Goal: Task Accomplishment & Management: Manage account settings

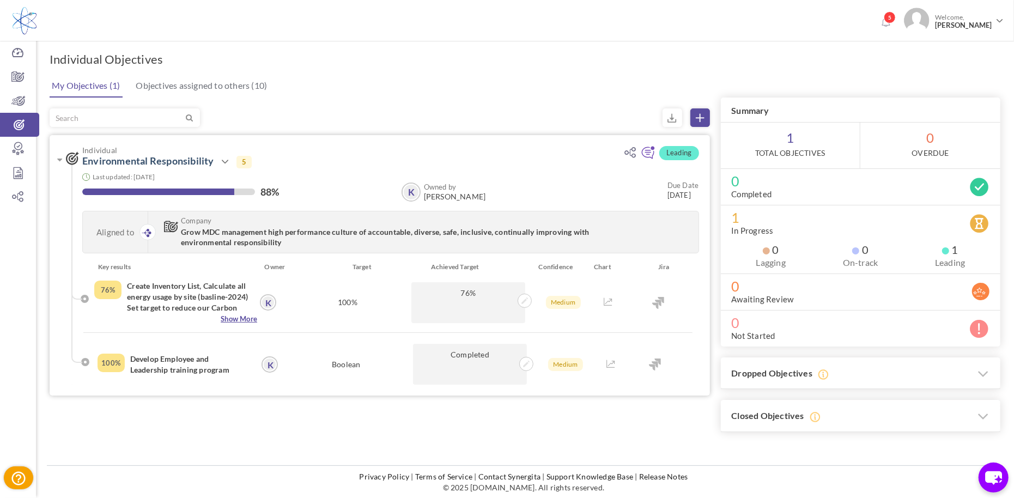
click at [233, 319] on span "Show More" at bounding box center [175, 318] width 163 height 11
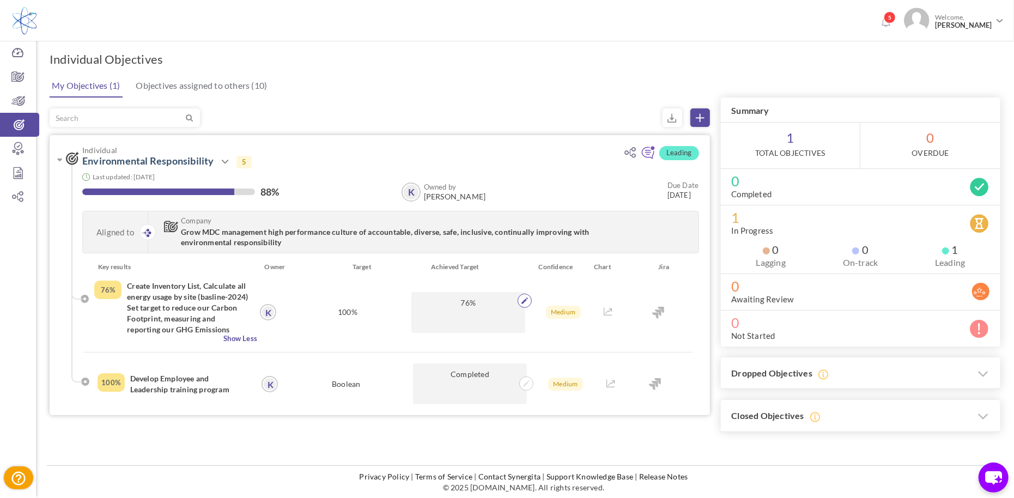
click at [526, 300] on icon at bounding box center [524, 300] width 7 height 7
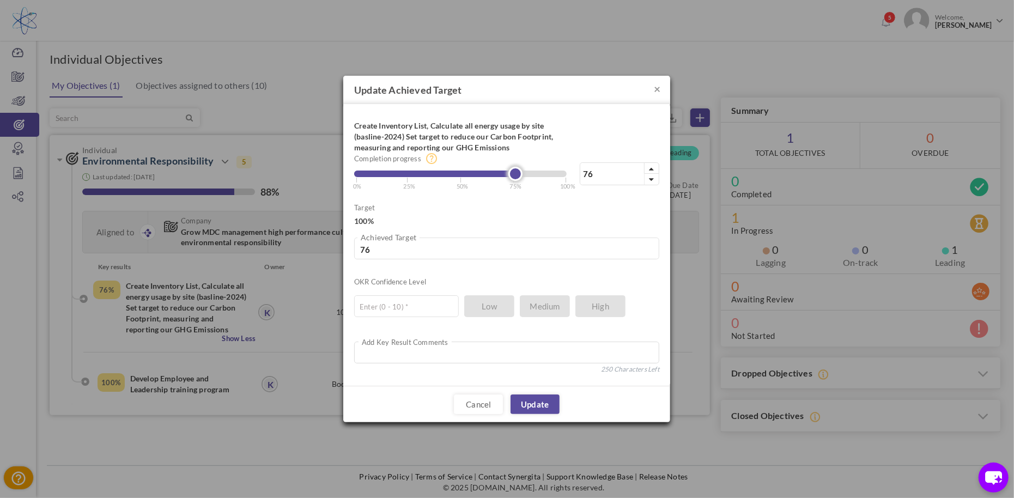
type input "75"
type input "76"
type input "77"
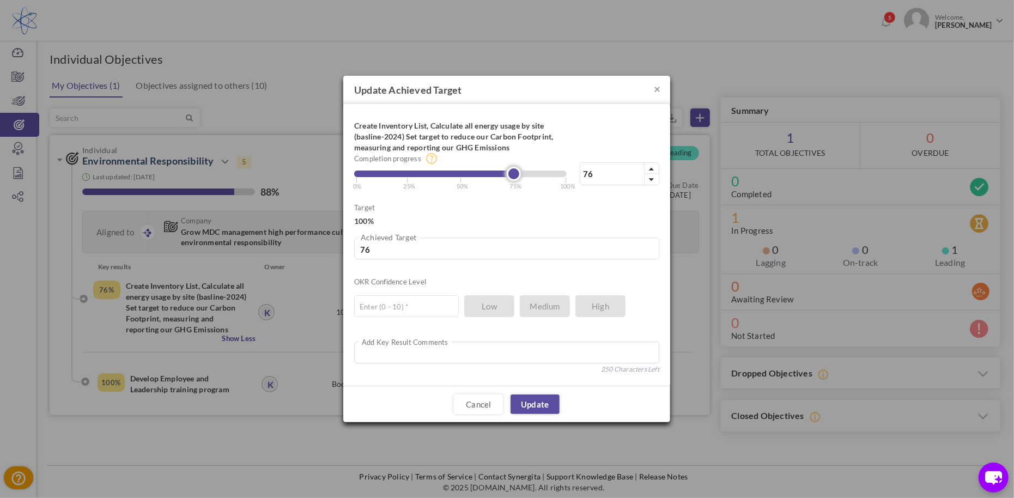
type input "77"
type input "78"
type input "79"
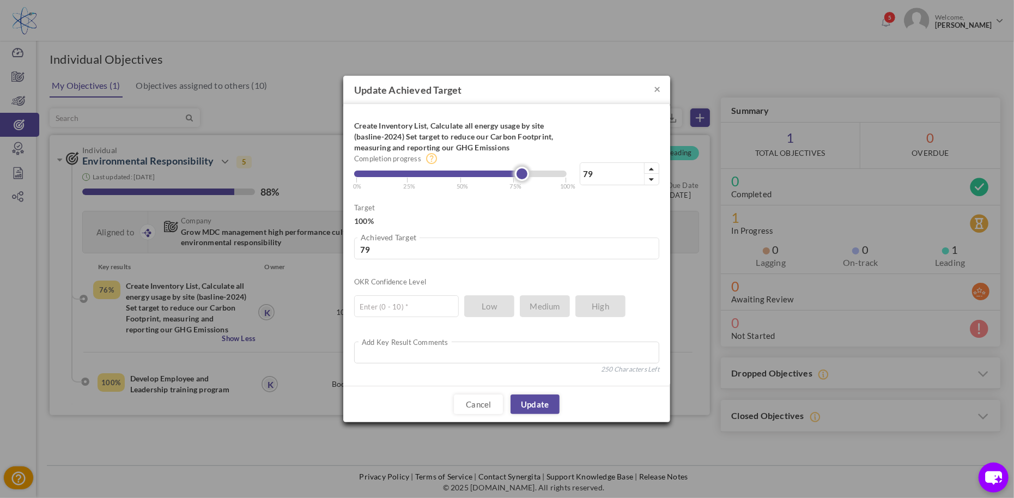
type input "80"
type input "81"
type input "82"
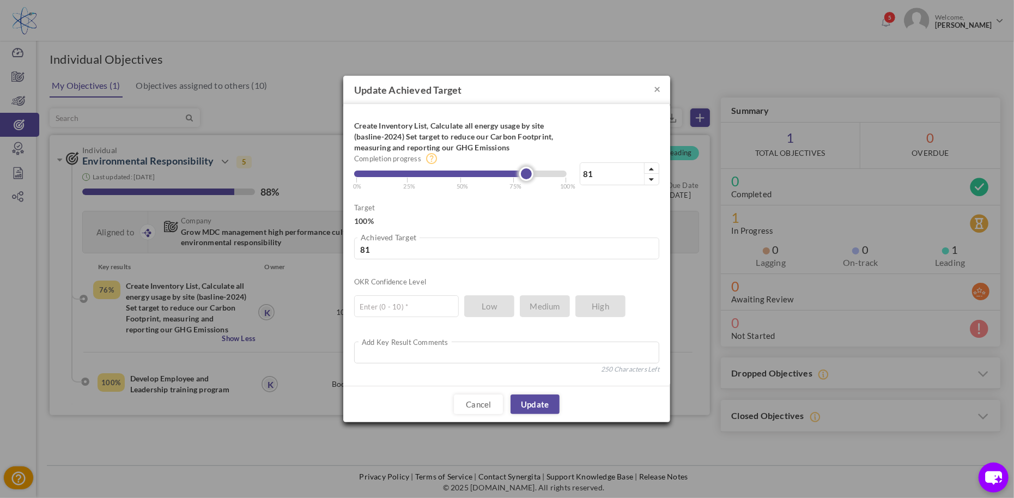
type input "82"
type input "83"
type input "84"
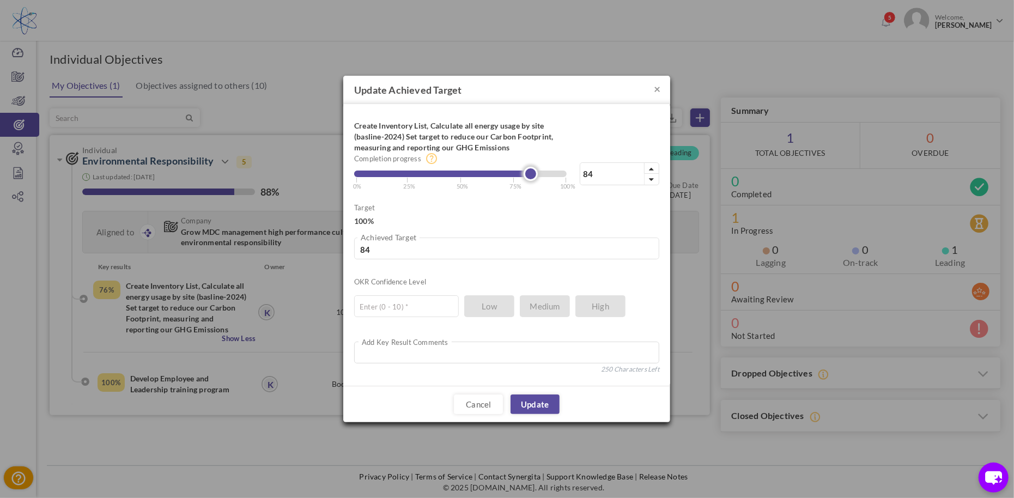
type input "85"
type input "86"
type input "87"
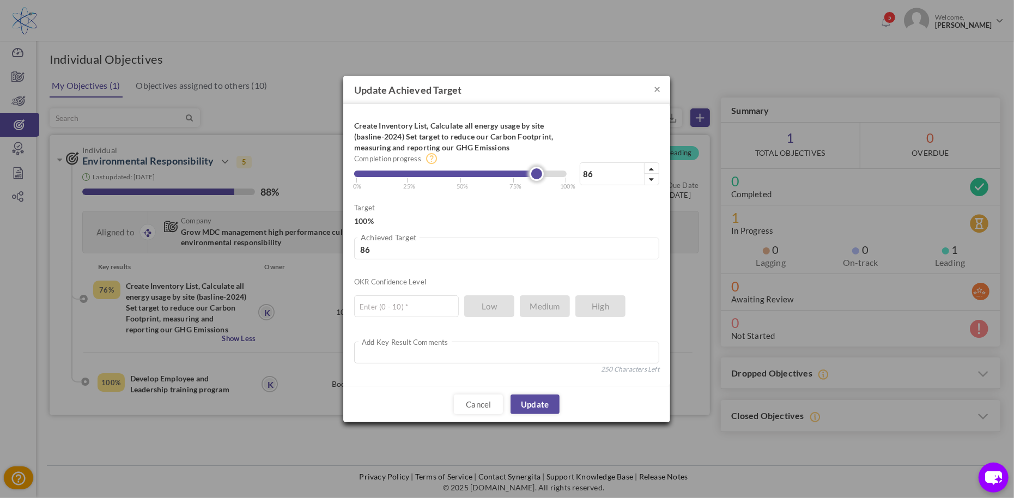
type input "87"
type input "88"
type input "89"
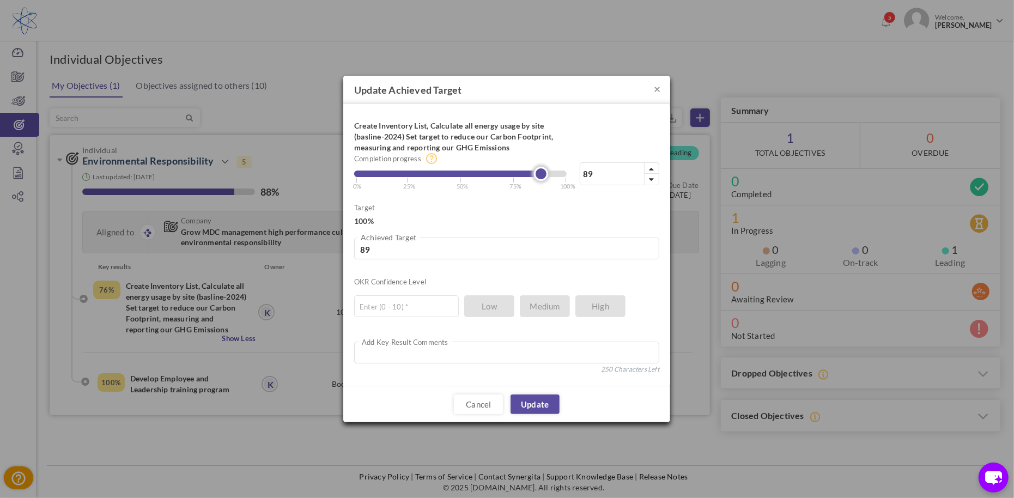
type input "90"
drag, startPoint x: 517, startPoint y: 175, endPoint x: 547, endPoint y: 188, distance: 33.0
click at [547, 188] on div "90% Completion progress 90 Reached maximum limit | 0% | 25% | 50% | 75% | 100%" at bounding box center [506, 153] width 305 height 76
click at [530, 402] on link "Update" at bounding box center [534, 404] width 49 height 20
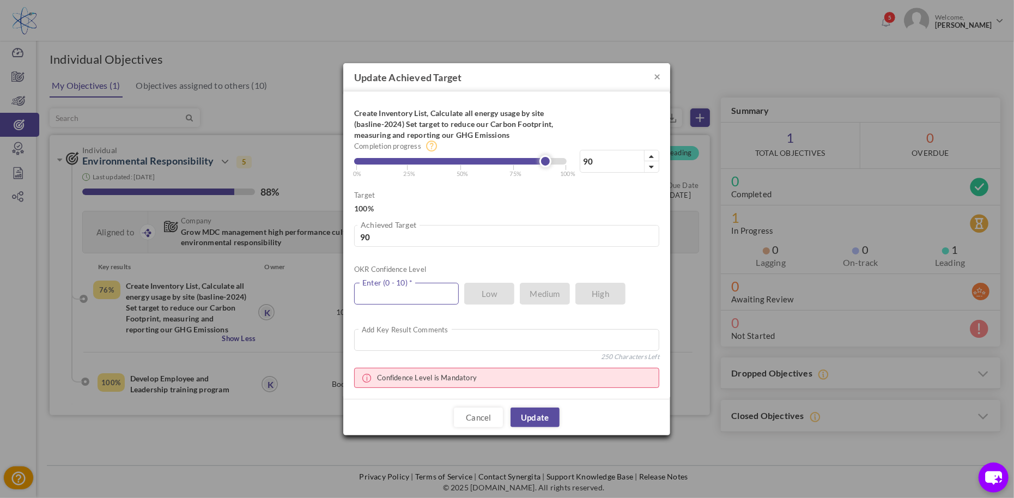
click at [411, 299] on input "text" at bounding box center [406, 294] width 105 height 22
type input "10"
click at [534, 419] on link "Update" at bounding box center [534, 417] width 49 height 20
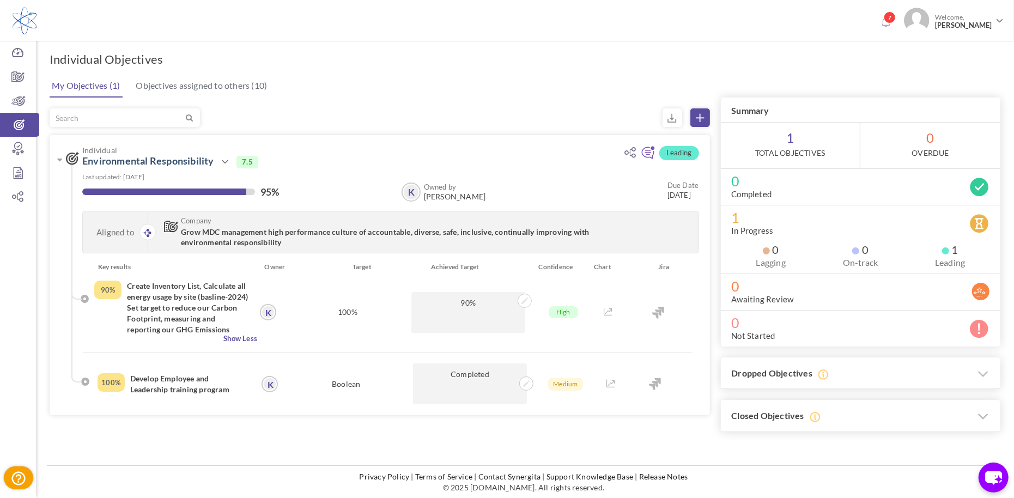
click at [791, 143] on span "1 Total Objectives" at bounding box center [790, 146] width 139 height 46
click at [135, 393] on h4 "Develop Employee and Leadership training program" at bounding box center [189, 384] width 118 height 22
click at [527, 383] on icon at bounding box center [526, 383] width 7 height 7
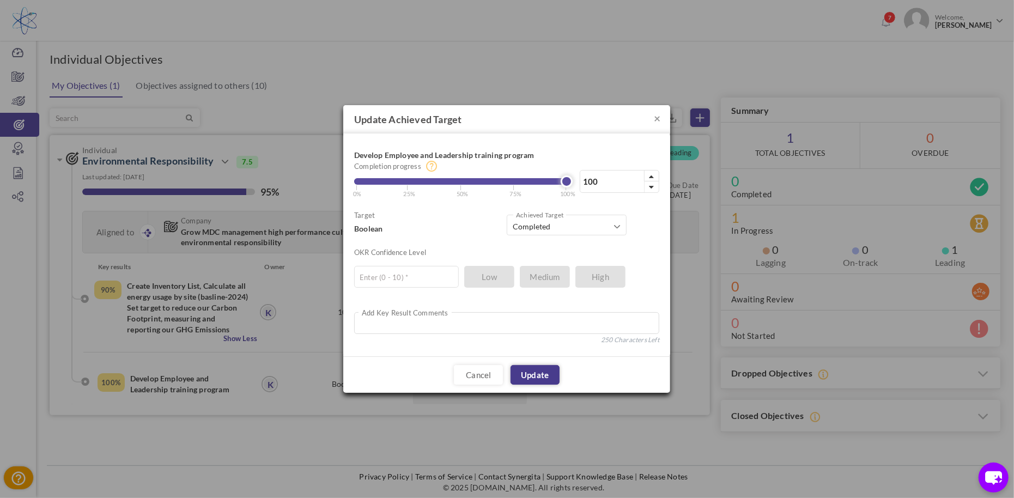
click at [525, 373] on link "Update" at bounding box center [534, 375] width 49 height 20
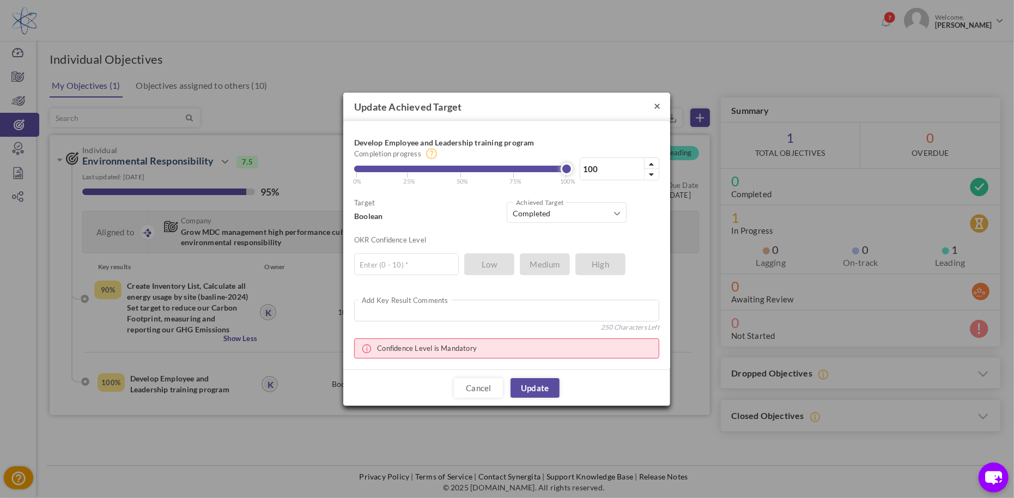
click at [658, 104] on button "×" at bounding box center [657, 105] width 7 height 11
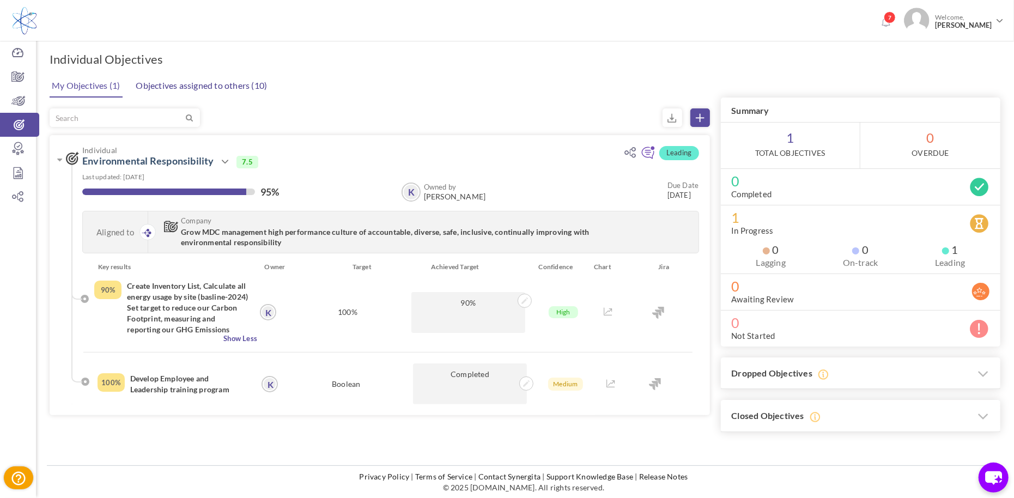
click at [161, 83] on link "Objectives assigned to others (10)" at bounding box center [201, 86] width 137 height 22
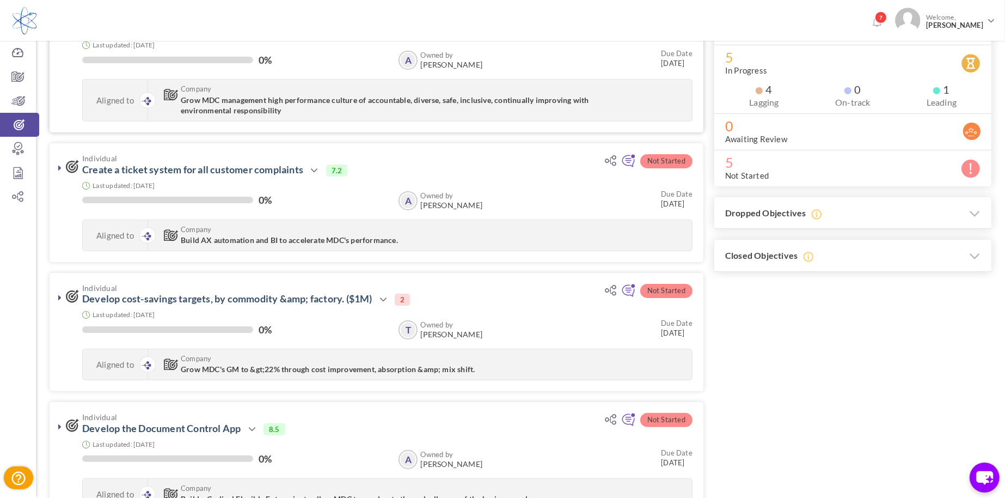
scroll to position [46, 0]
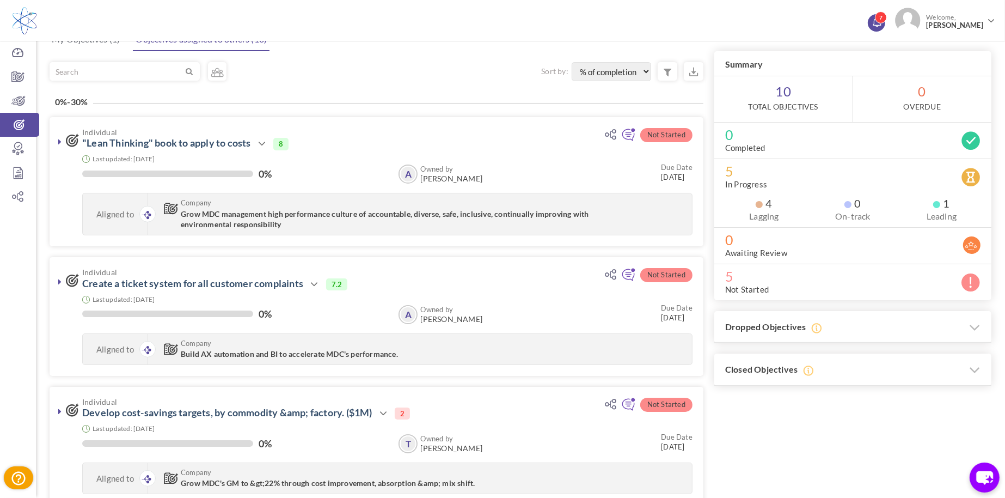
click at [880, 22] on icon at bounding box center [877, 21] width 8 height 9
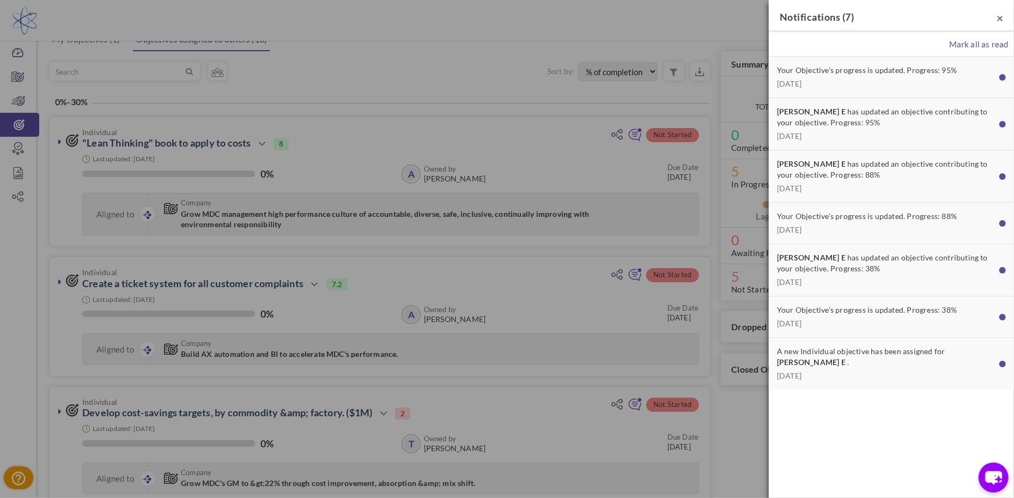
click at [1000, 15] on span "×" at bounding box center [999, 18] width 7 height 14
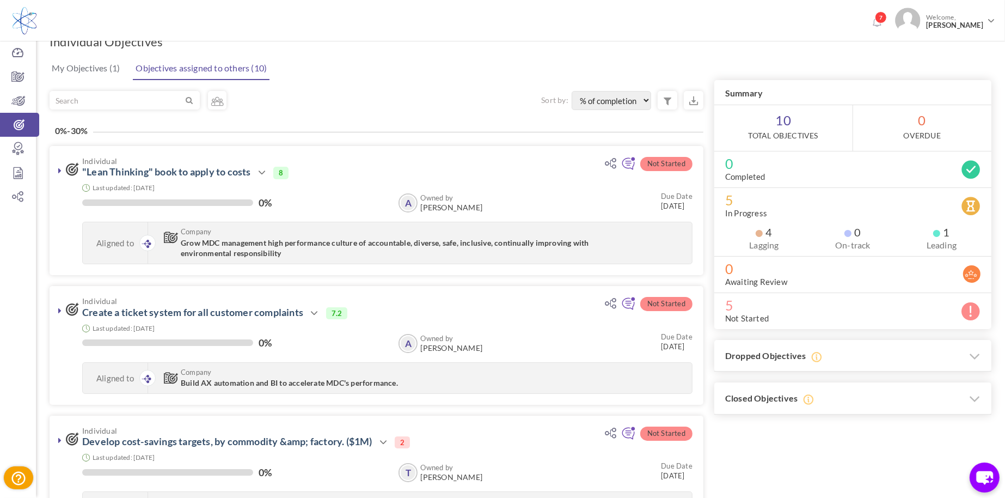
scroll to position [0, 0]
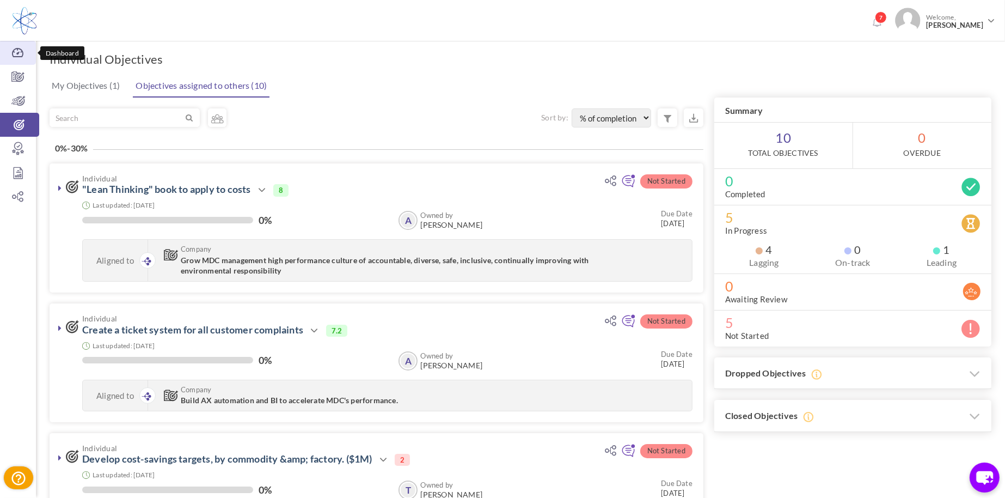
click at [18, 60] on link "Dashboard" at bounding box center [18, 53] width 36 height 24
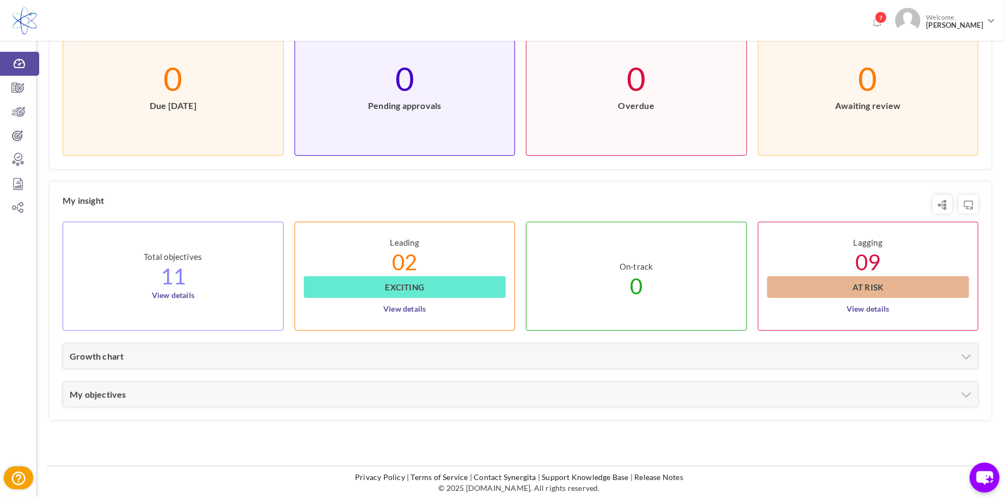
scroll to position [366, 0]
click at [405, 313] on link "View details" at bounding box center [404, 305] width 42 height 17
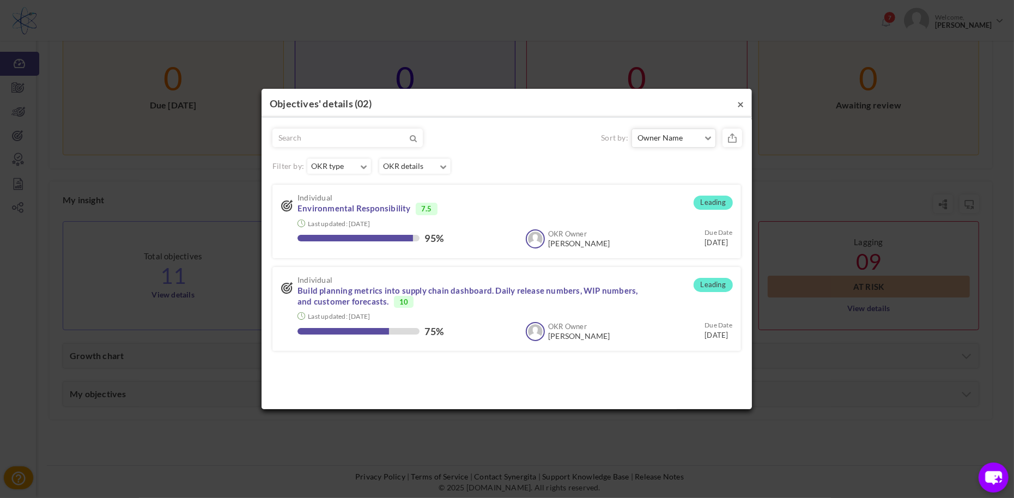
click at [739, 101] on button "×" at bounding box center [740, 103] width 7 height 11
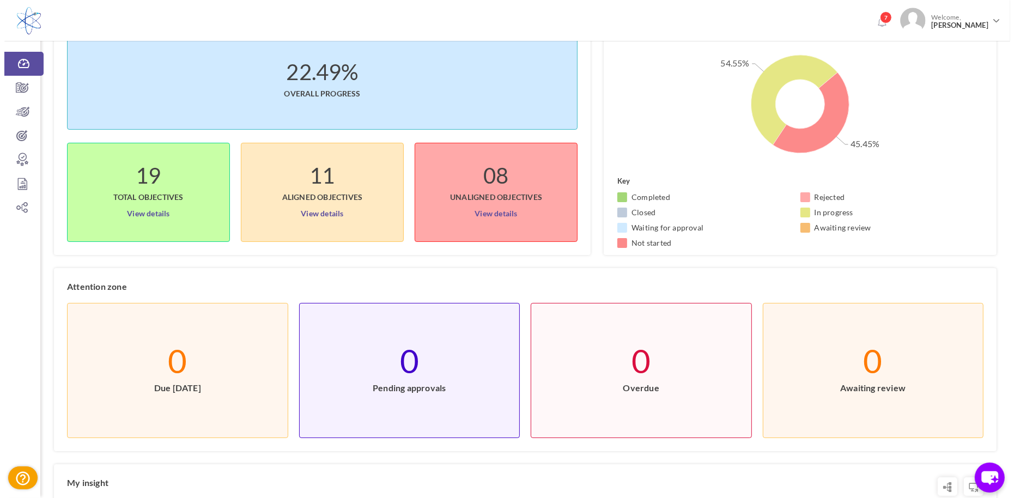
scroll to position [39, 0]
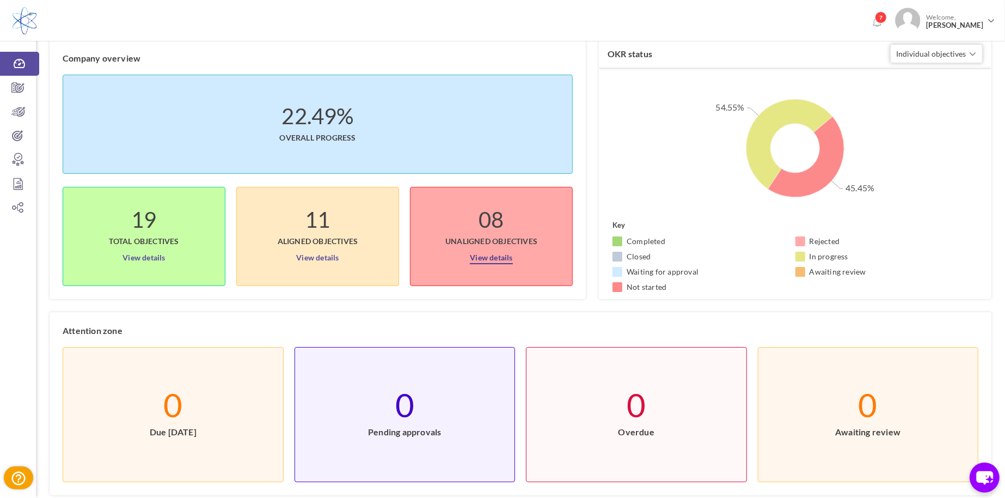
click at [481, 252] on link "View details" at bounding box center [491, 255] width 42 height 17
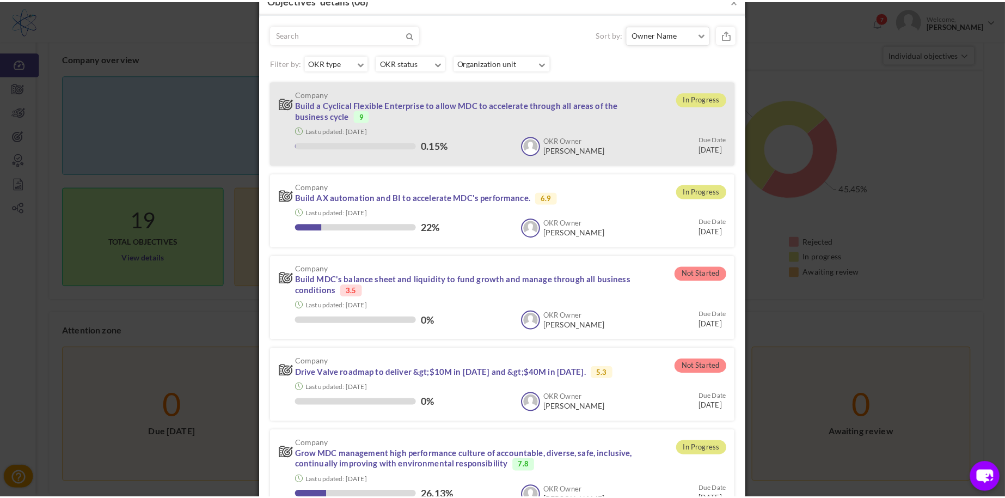
scroll to position [0, 0]
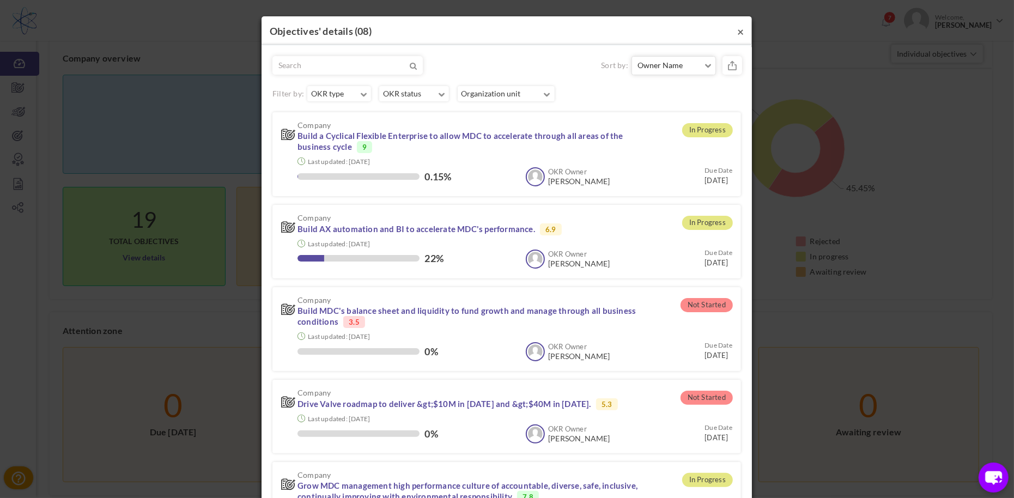
click at [737, 32] on button "×" at bounding box center [740, 31] width 7 height 11
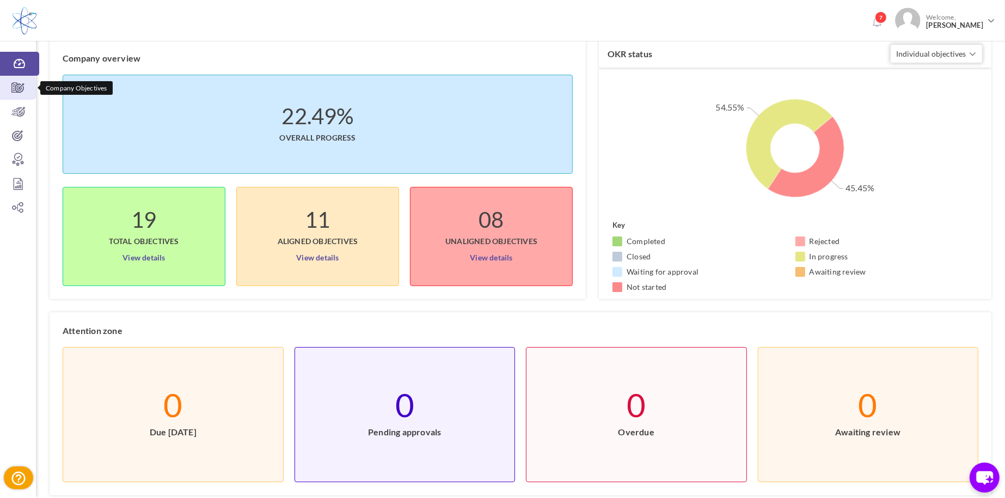
click at [15, 84] on icon at bounding box center [18, 87] width 36 height 11
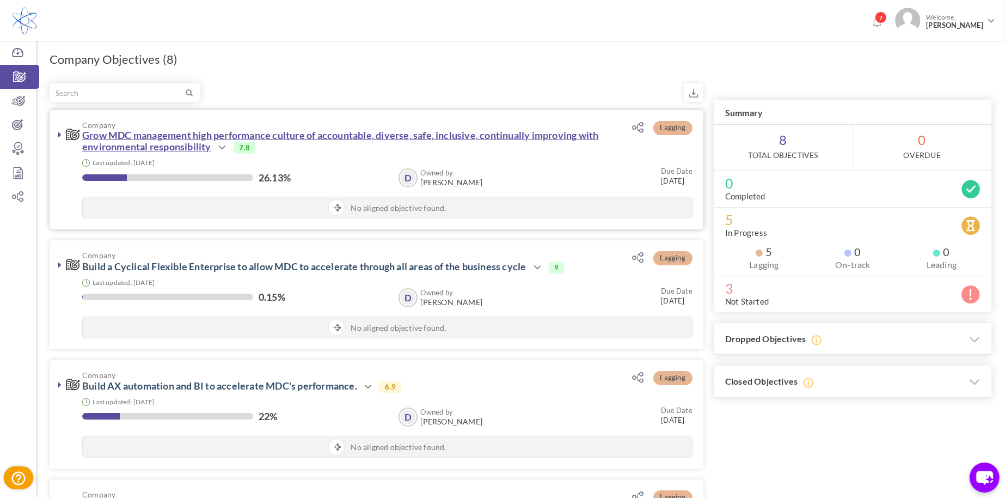
click at [209, 144] on link "Grow MDC management high performance culture of accountable, diverse, safe, inc…" at bounding box center [340, 140] width 517 height 23
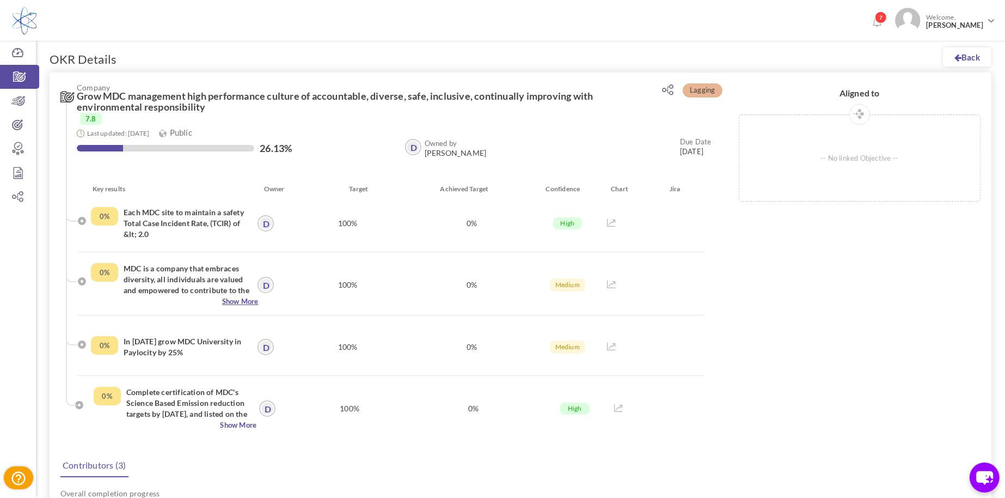
click at [243, 302] on span "Show More" at bounding box center [175, 301] width 168 height 11
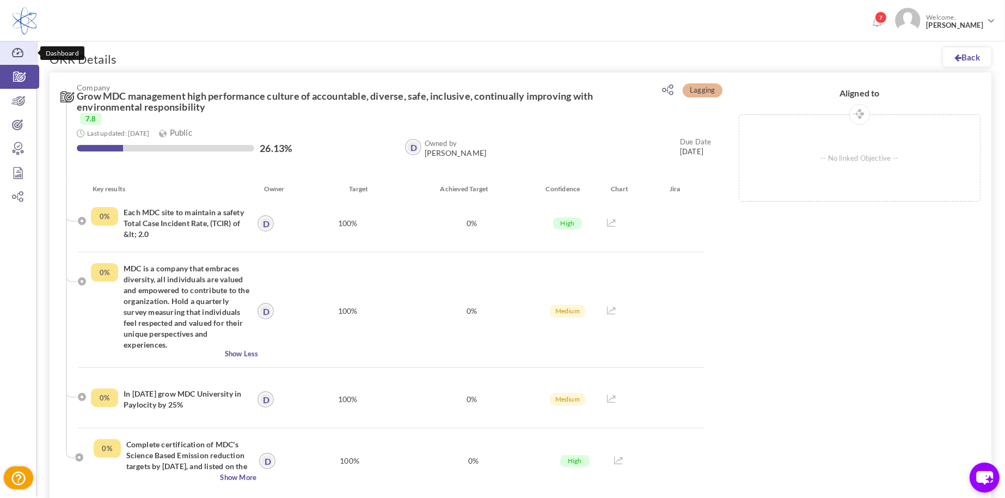
click at [21, 53] on icon at bounding box center [18, 52] width 36 height 11
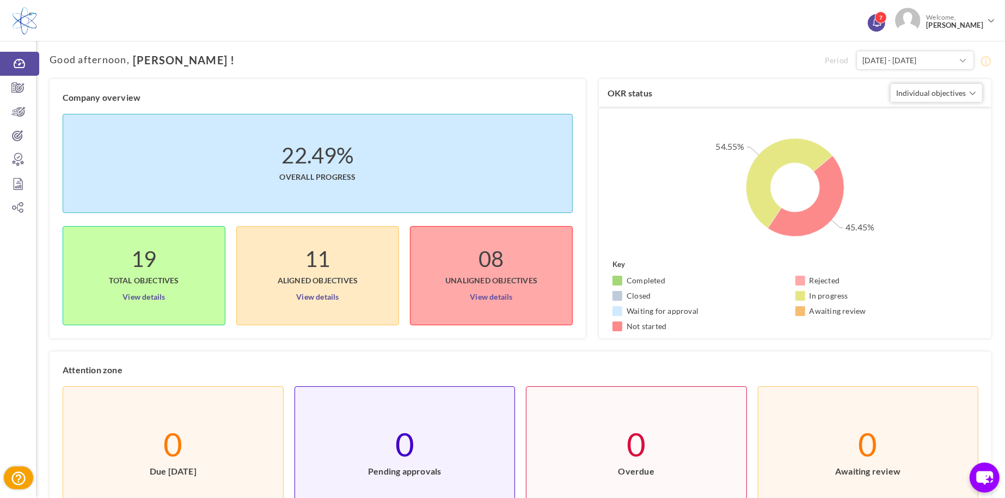
click at [886, 20] on span "7" at bounding box center [881, 17] width 12 height 12
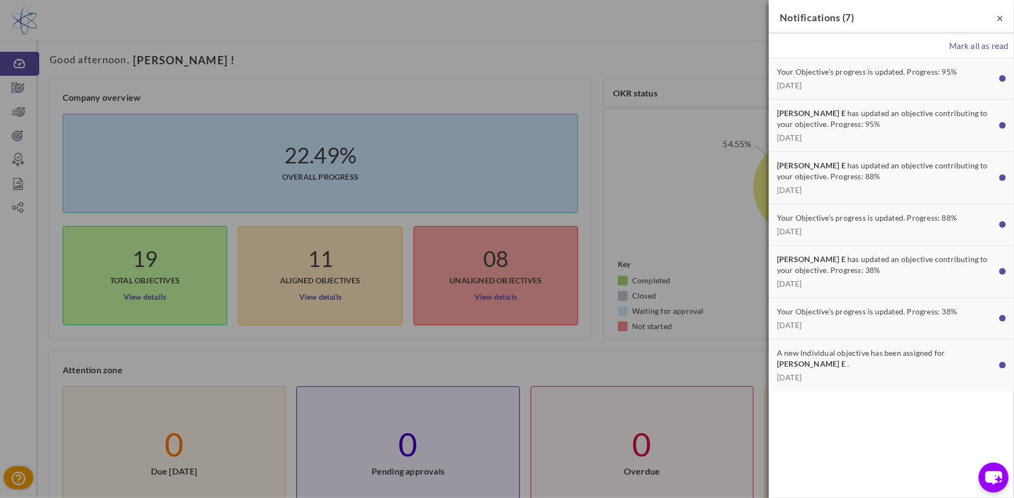
click at [1001, 19] on span "×" at bounding box center [999, 18] width 7 height 14
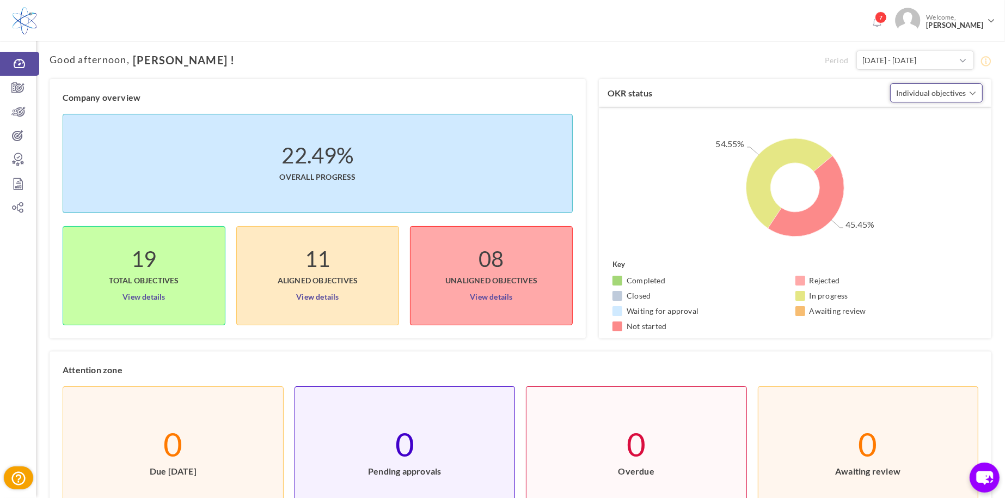
click at [972, 95] on span "button" at bounding box center [972, 93] width 7 height 11
click at [17, 137] on icon at bounding box center [18, 135] width 36 height 11
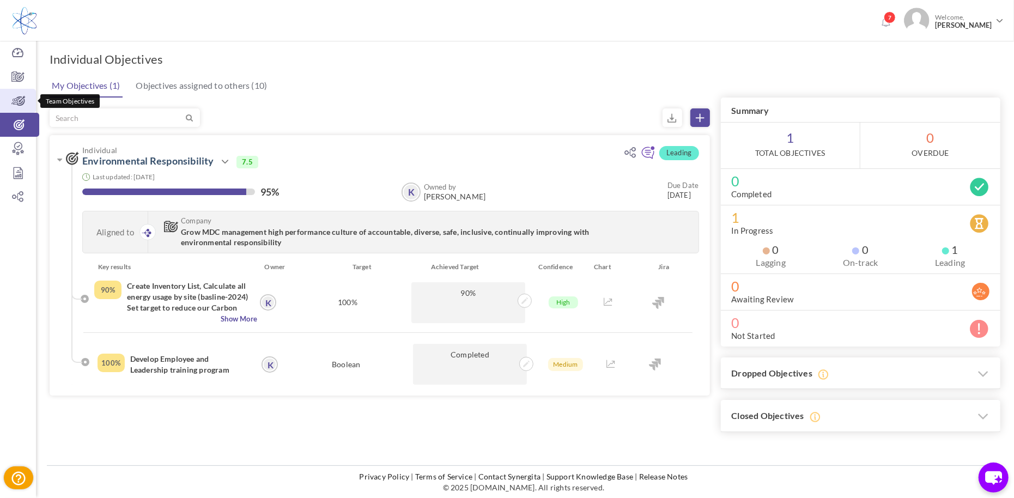
click at [20, 102] on icon at bounding box center [18, 100] width 36 height 11
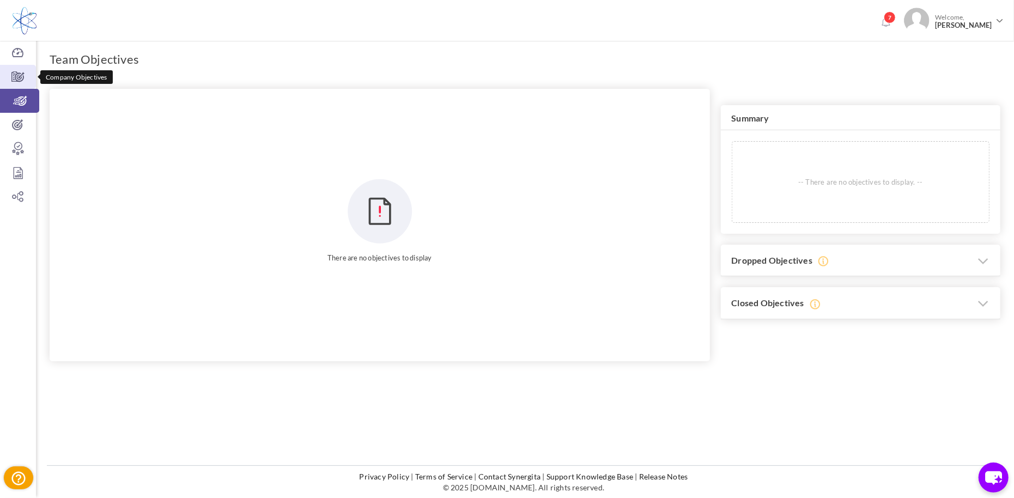
click at [17, 80] on icon at bounding box center [18, 76] width 36 height 11
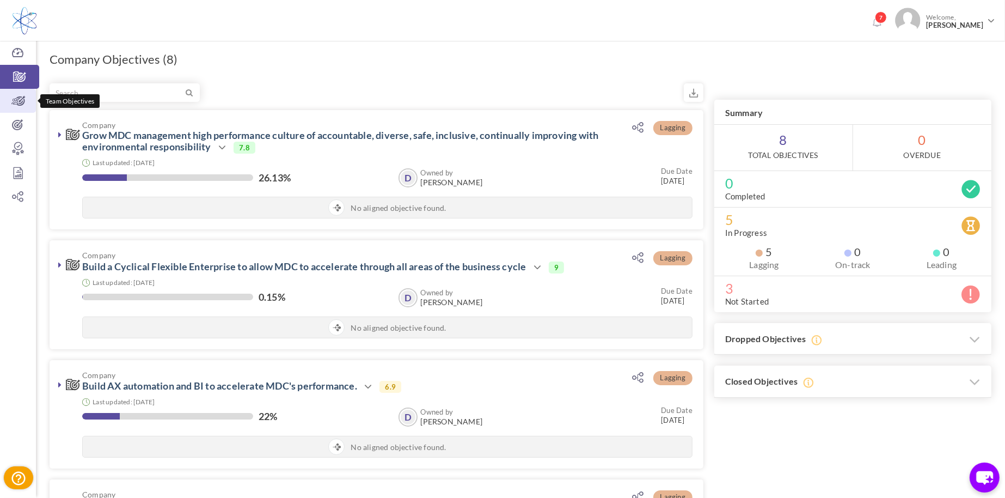
click at [15, 100] on icon at bounding box center [18, 100] width 36 height 11
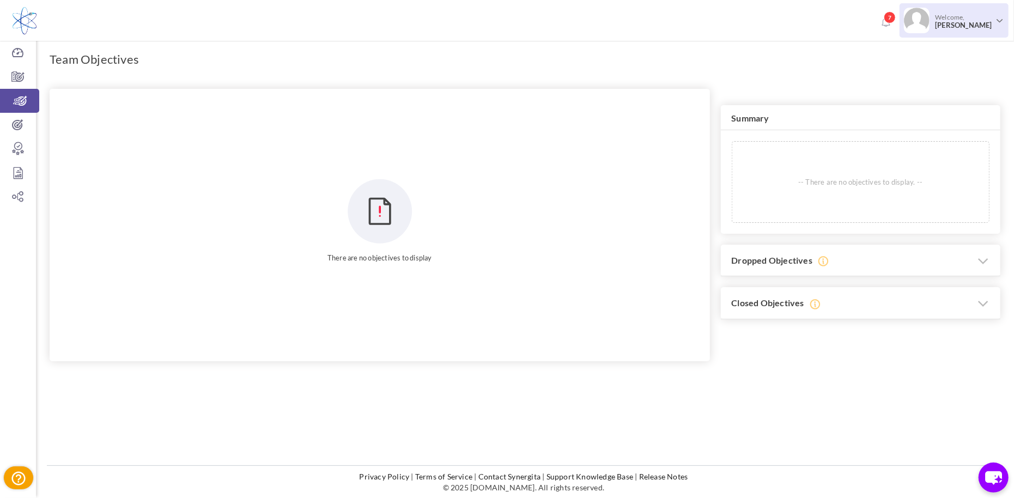
click at [969, 26] on span "[PERSON_NAME]" at bounding box center [963, 25] width 57 height 8
click at [903, 140] on link "Log Out" at bounding box center [945, 138] width 114 height 22
